Goal: Information Seeking & Learning: Learn about a topic

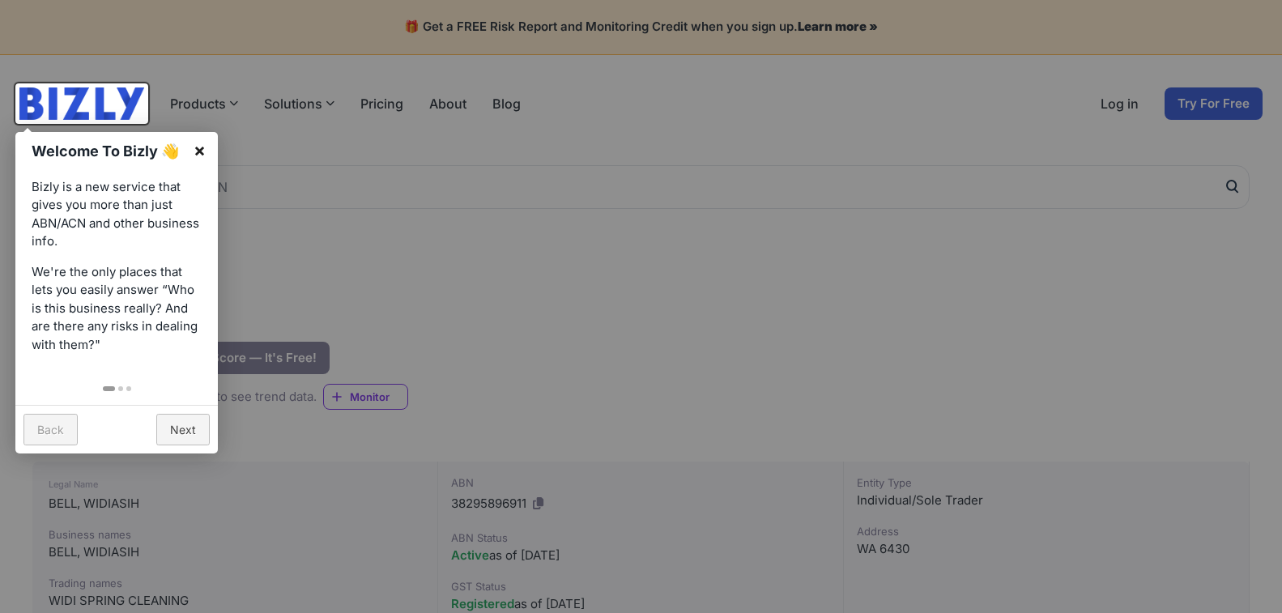
click at [197, 141] on link "×" at bounding box center [199, 150] width 36 height 36
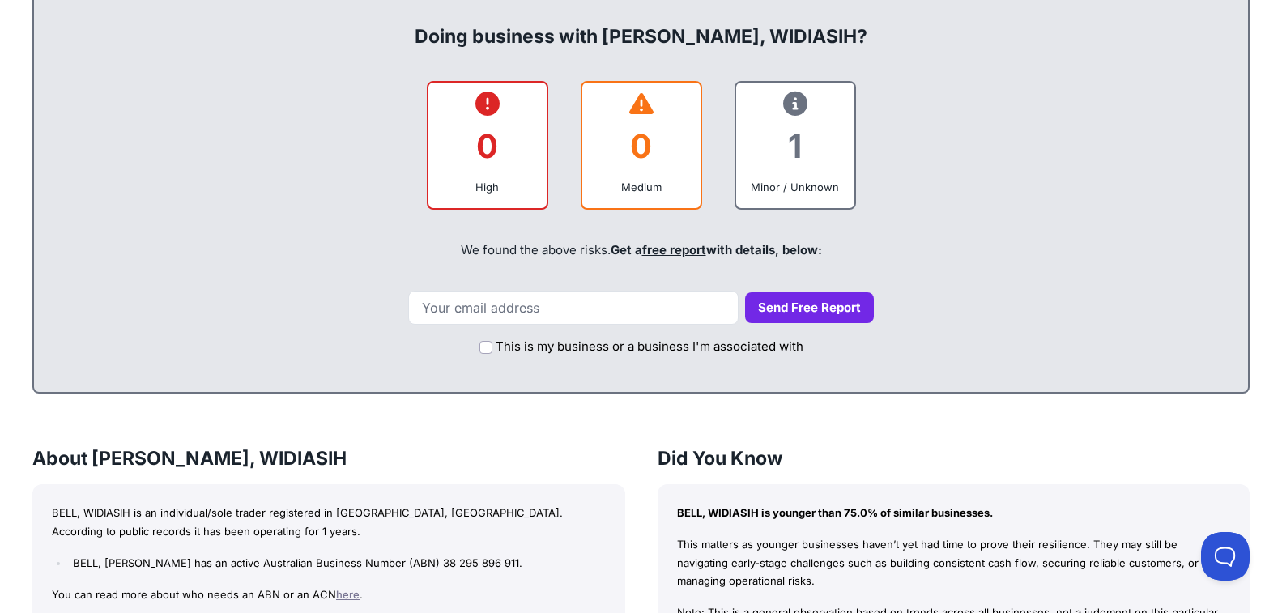
scroll to position [729, 0]
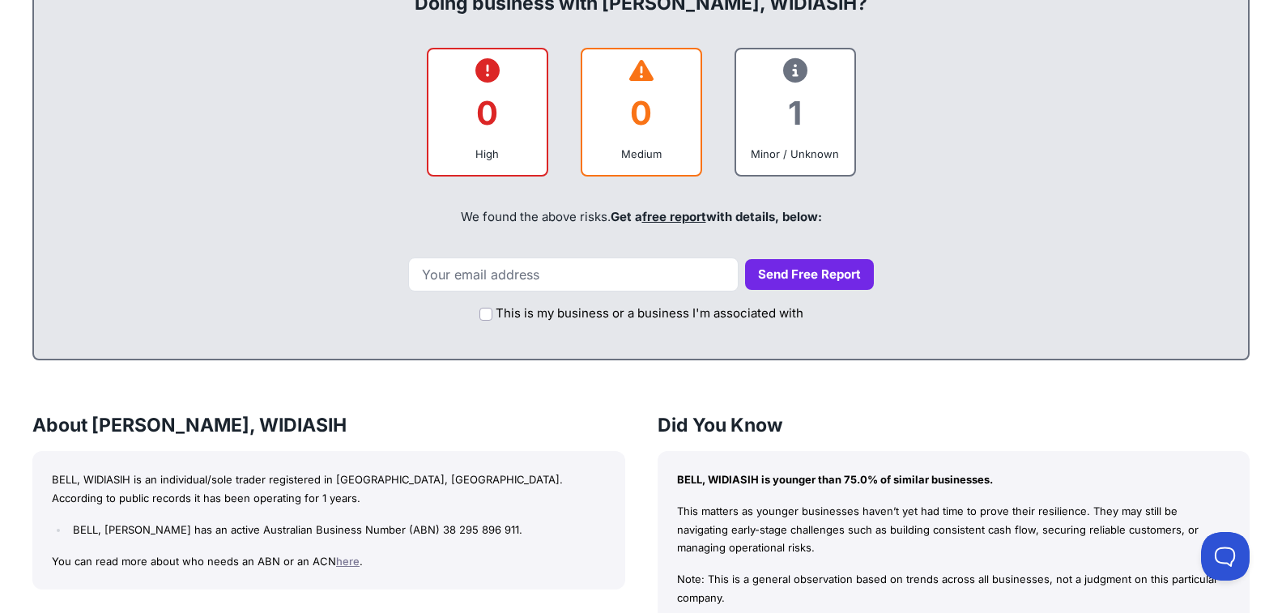
click at [346, 558] on link "here" at bounding box center [347, 561] width 23 height 13
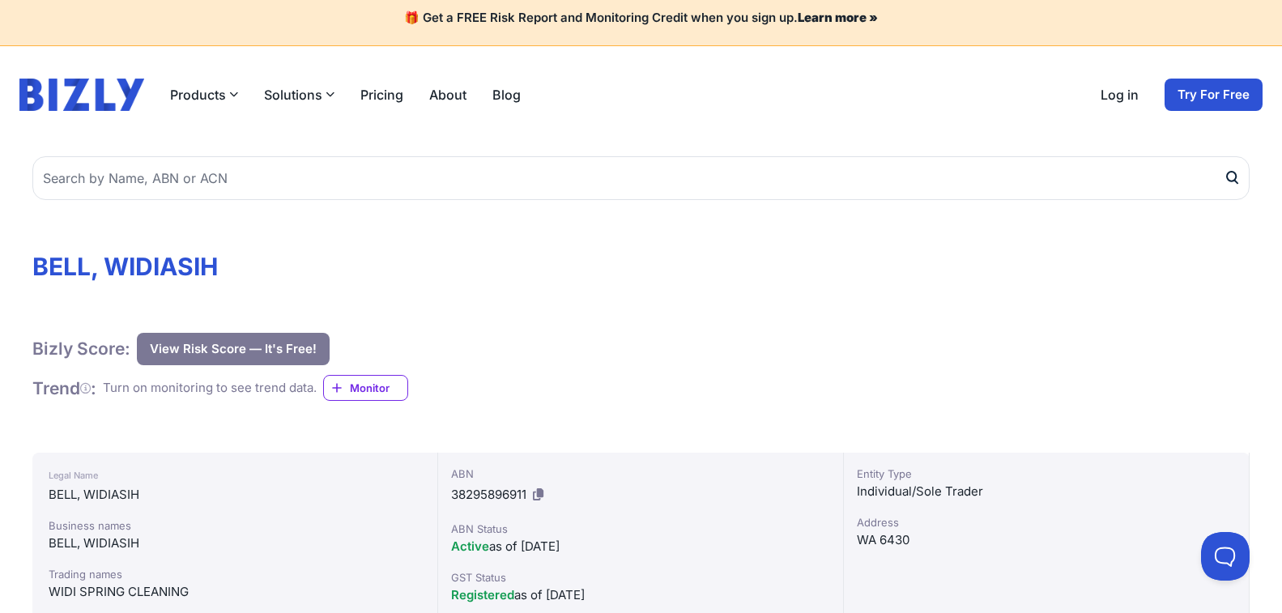
scroll to position [0, 0]
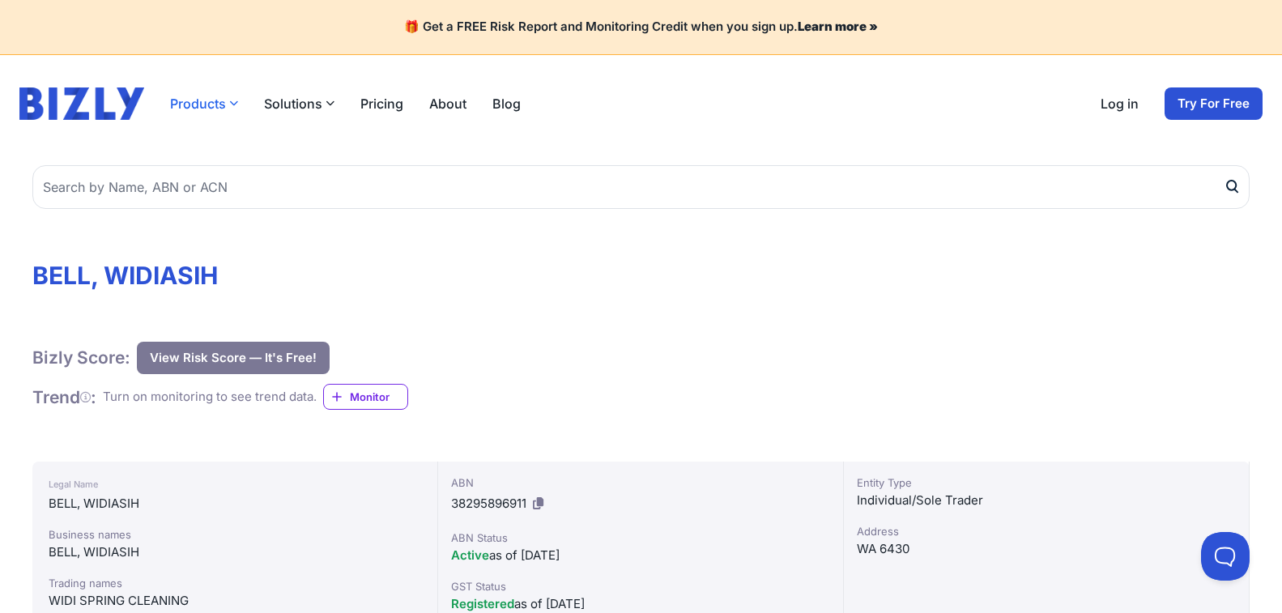
click at [189, 106] on button "Products" at bounding box center [204, 103] width 68 height 19
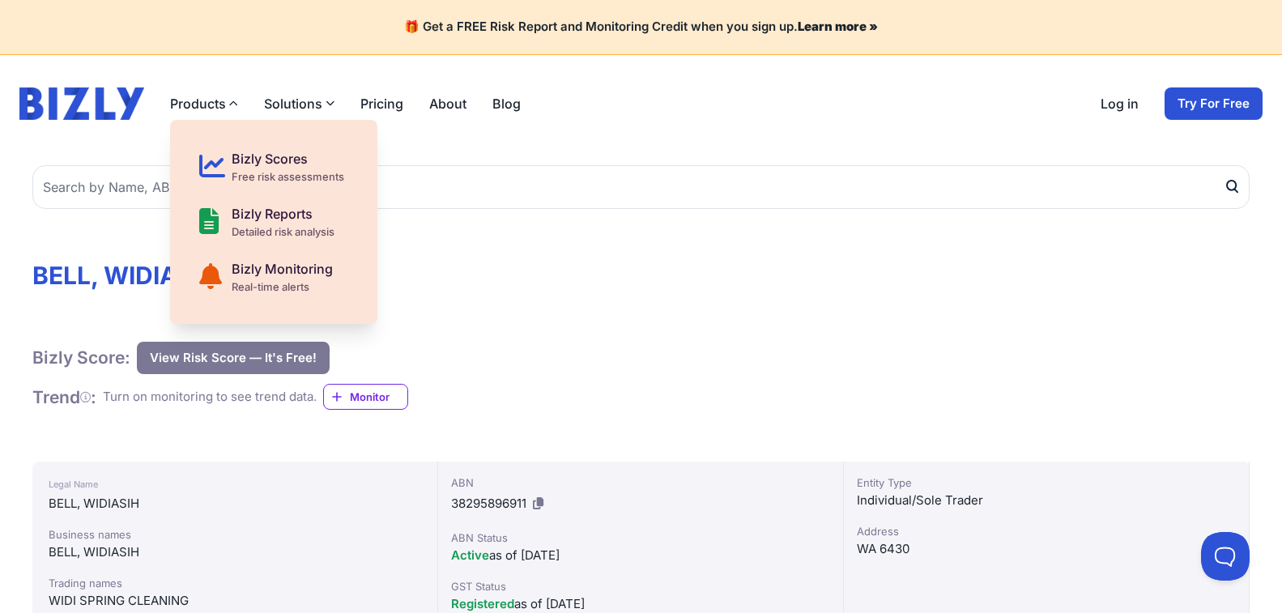
click at [91, 131] on header "Products Bizly Scores Free risk assessments Bizly Reports Detailed risk analysi…" at bounding box center [641, 103] width 1282 height 97
